Goal: Information Seeking & Learning: Learn about a topic

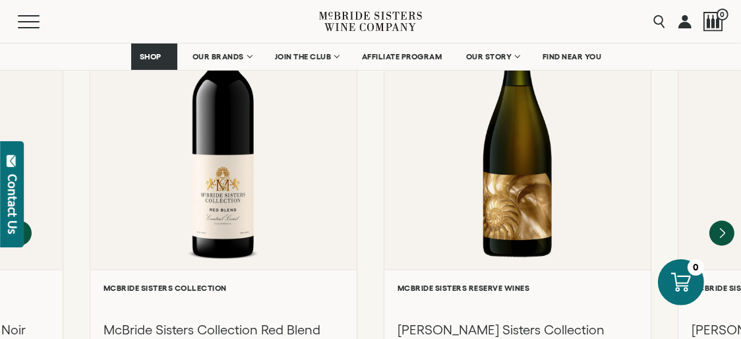
scroll to position [1878, 0]
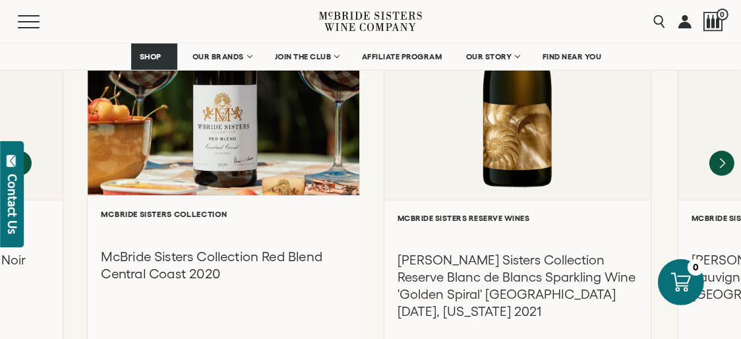
click at [124, 248] on h3 "McBride Sisters Collection Red Blend Central Coast 2020" at bounding box center [223, 265] width 245 height 35
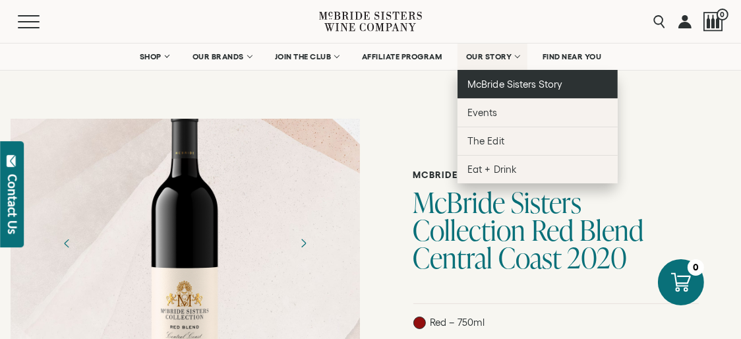
click at [517, 83] on span "McBride Sisters Story" at bounding box center [515, 83] width 94 height 11
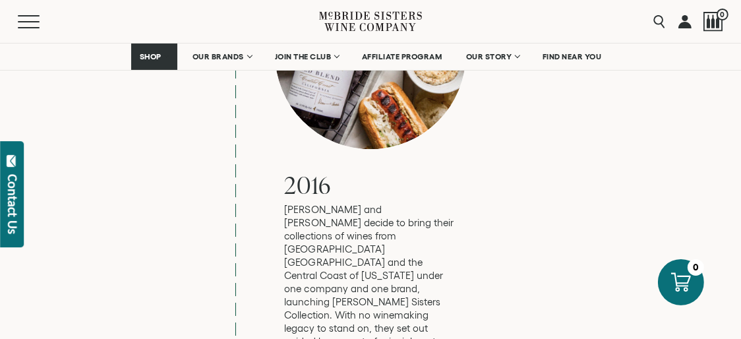
scroll to position [3080, 0]
